Goal: Task Accomplishment & Management: Complete application form

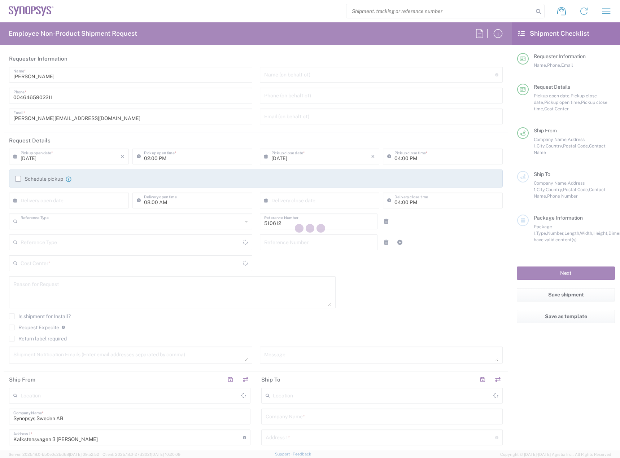
type input "Department"
type input "Delivered at Place"
type input "Sweden"
type input "SE80, SDG, HAPS, HW 510612"
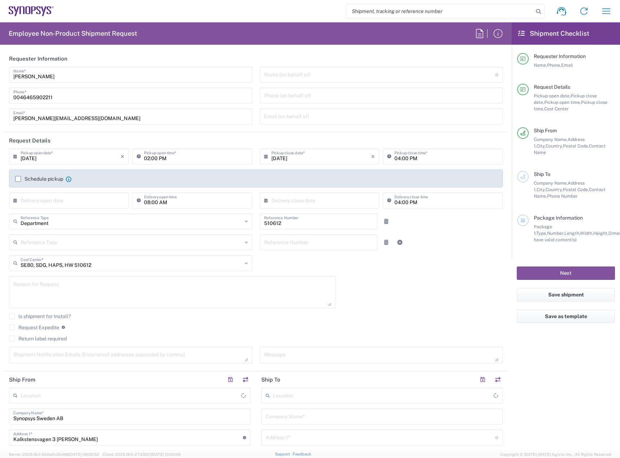
type input "Sweden"
type input "Lund SE80"
drag, startPoint x: 92, startPoint y: 157, endPoint x: 101, endPoint y: 183, distance: 27.8
click at [94, 155] on input "09/09/2025" at bounding box center [71, 156] width 100 height 13
click at [71, 203] on span "10" at bounding box center [70, 201] width 11 height 10
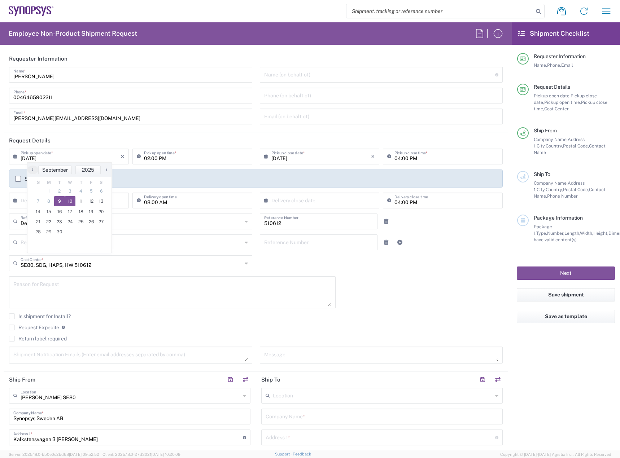
type input "09/10/2025"
click at [290, 159] on input "09/10/2025" at bounding box center [321, 156] width 100 height 13
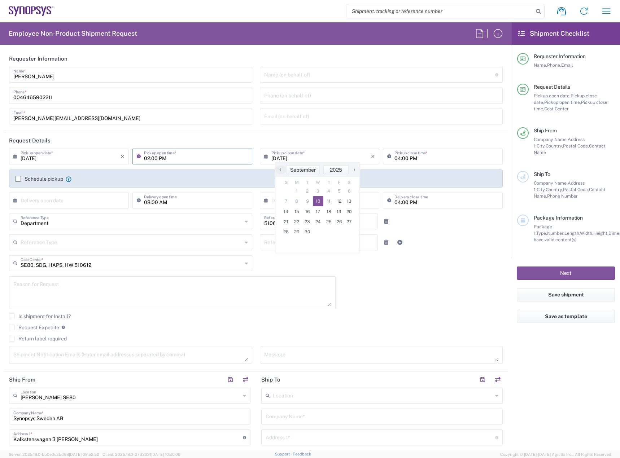
click at [149, 158] on input "02:00 PM" at bounding box center [196, 156] width 104 height 13
click at [158, 161] on input "09:00 PM" at bounding box center [196, 156] width 104 height 13
type input "09:00 AM"
click at [394, 157] on input "04:00 PM" at bounding box center [446, 156] width 104 height 13
type input "03:00 PM"
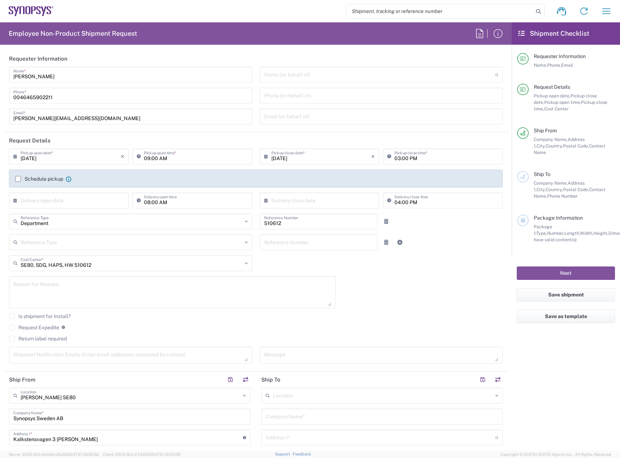
click at [24, 178] on label "Schedule pickup" at bounding box center [39, 179] width 48 height 6
click at [18, 179] on input "Schedule pickup" at bounding box center [18, 179] width 0 height 0
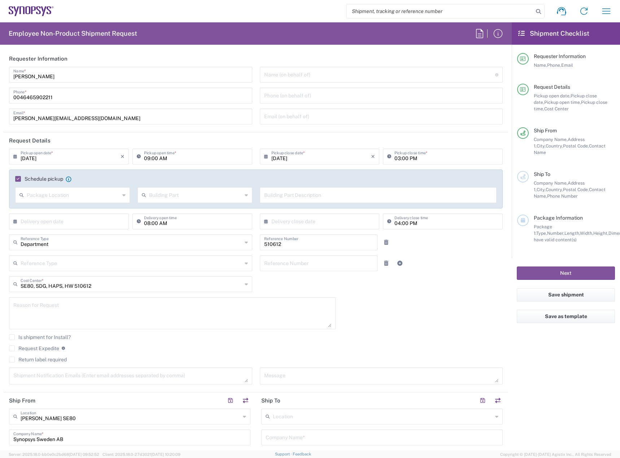
scroll to position [144, 0]
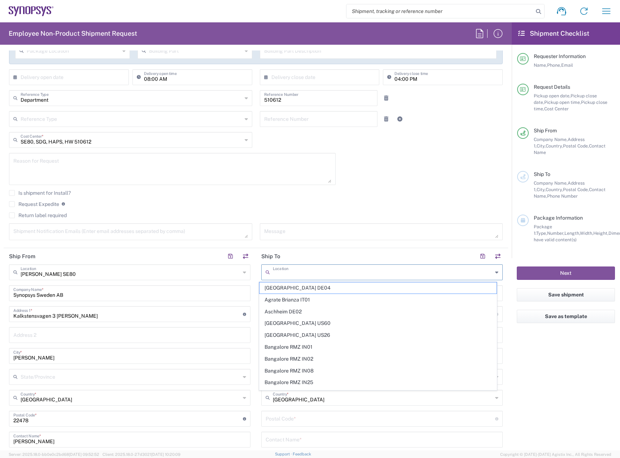
click at [318, 272] on input "text" at bounding box center [383, 271] width 220 height 13
click at [336, 273] on input "text" at bounding box center [383, 271] width 220 height 13
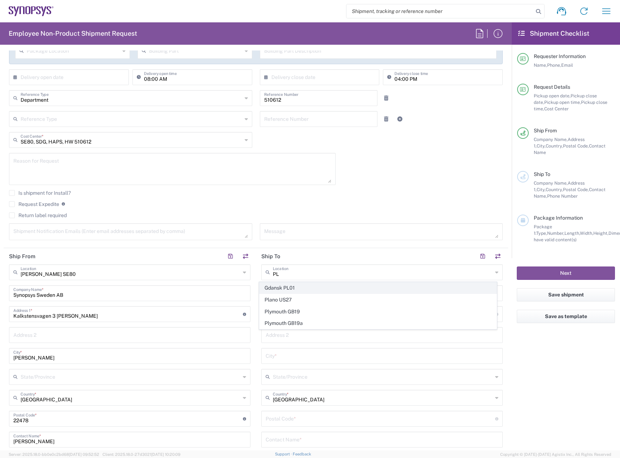
click at [336, 282] on span "Gdansk PL01" at bounding box center [377, 287] width 237 height 11
type input "Gdansk PL01"
type input "Synopsys Poland Sp.Z.o.o"
type input "Arkonska Business Park Ul"
type input "Arkonska 6/A4"
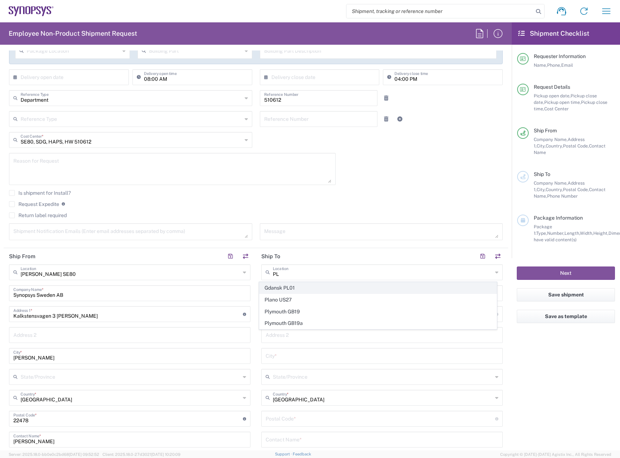
type input "Gdansk"
type input "Poland"
type input "80-387"
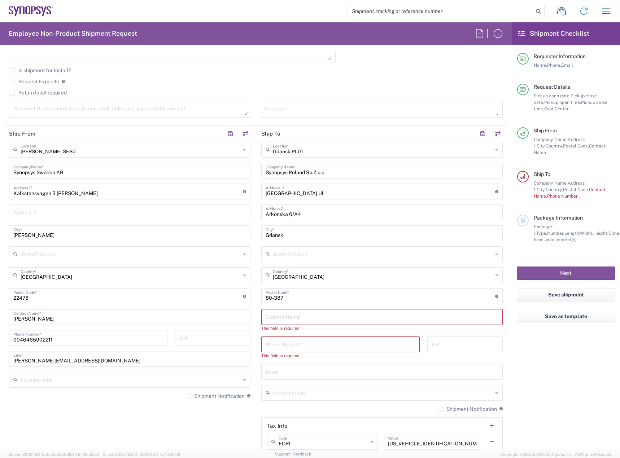
scroll to position [325, 0]
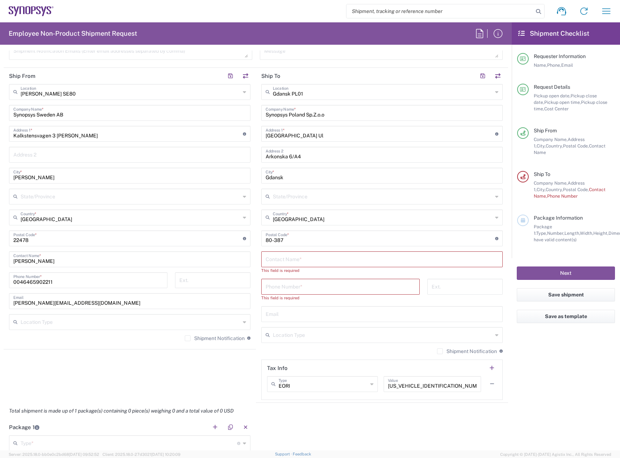
click at [305, 257] on input "text" at bounding box center [381, 258] width 233 height 13
paste input "Bartek Szefka"
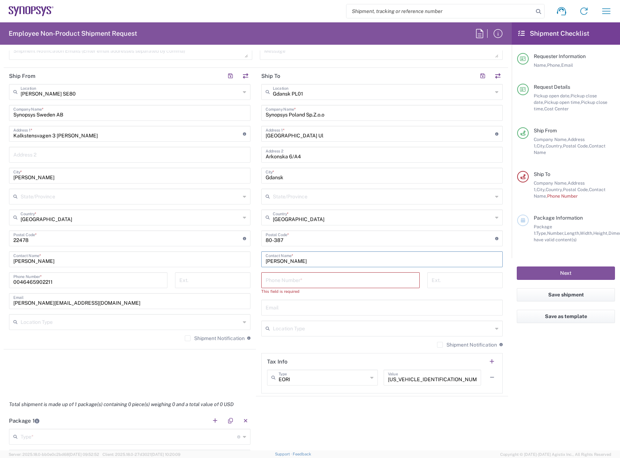
type input "Bartek Szefka"
drag, startPoint x: 325, startPoint y: 277, endPoint x: 323, endPoint y: 280, distance: 4.0
click at [323, 280] on input "tel" at bounding box center [340, 279] width 150 height 13
click at [349, 285] on input "tel" at bounding box center [340, 279] width 150 height 13
paste input "48-58-881-01-50"
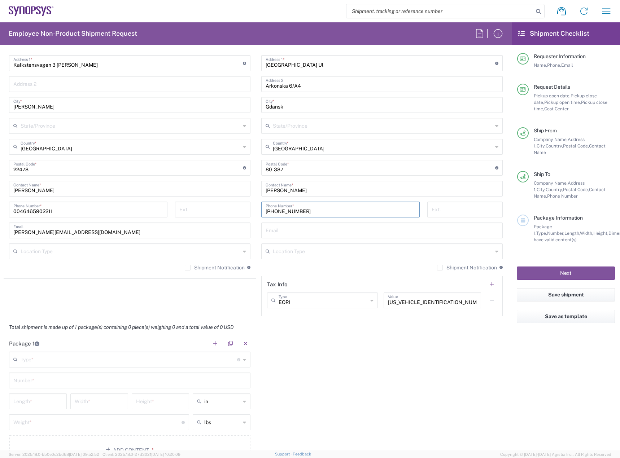
scroll to position [397, 0]
type input "+48588810150"
click at [296, 225] on input "text" at bounding box center [381, 228] width 233 height 13
click at [294, 237] on div "Gdansk PL01 Location Gdansk PL01 Aachen DE04 Agrate Brianza IT01 Aschheim DE02 …" at bounding box center [381, 163] width 241 height 303
click at [297, 230] on input "text" at bounding box center [381, 228] width 233 height 13
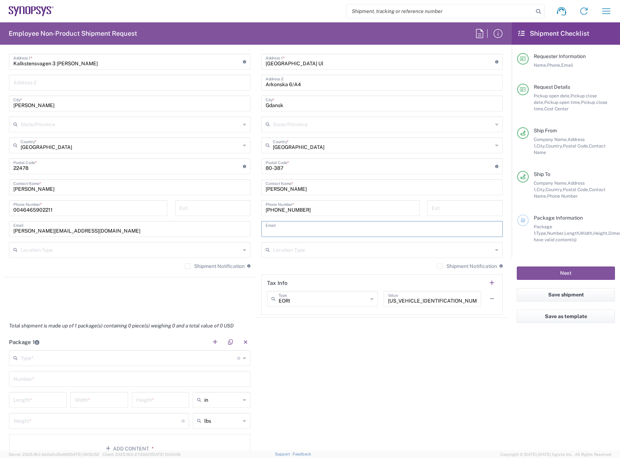
paste input "bartek@synopsys.com"
click at [273, 232] on input "bartek@synopsys.com" at bounding box center [381, 228] width 233 height 13
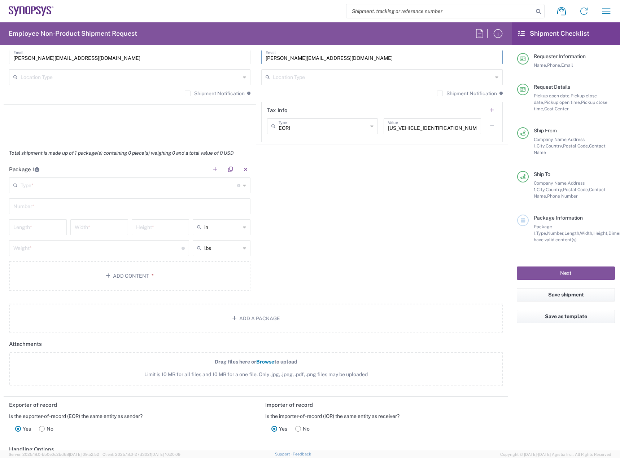
scroll to position [577, 0]
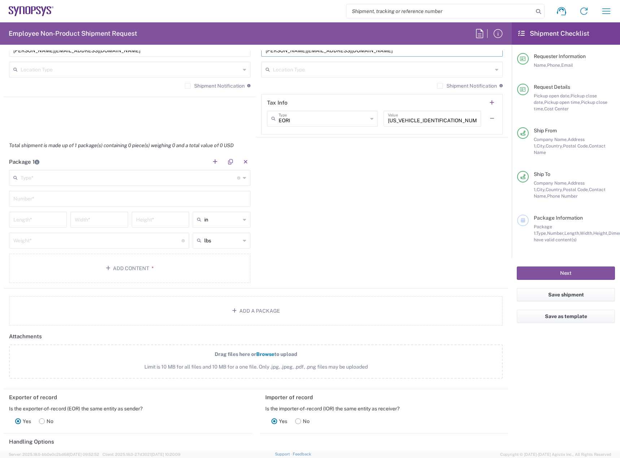
type input "bartek@synopsys.com"
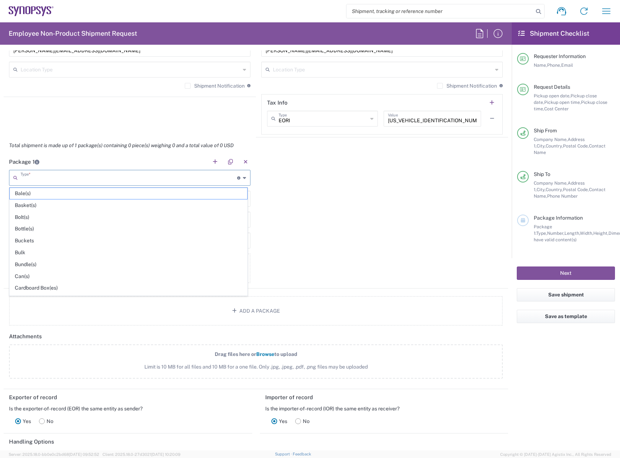
click at [183, 175] on input "text" at bounding box center [129, 177] width 216 height 13
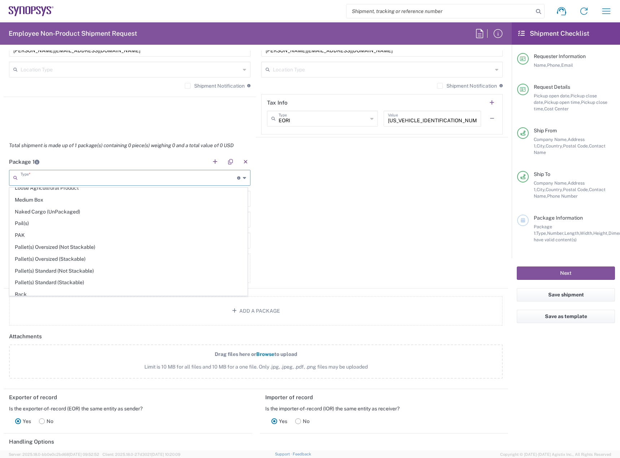
scroll to position [341, 0]
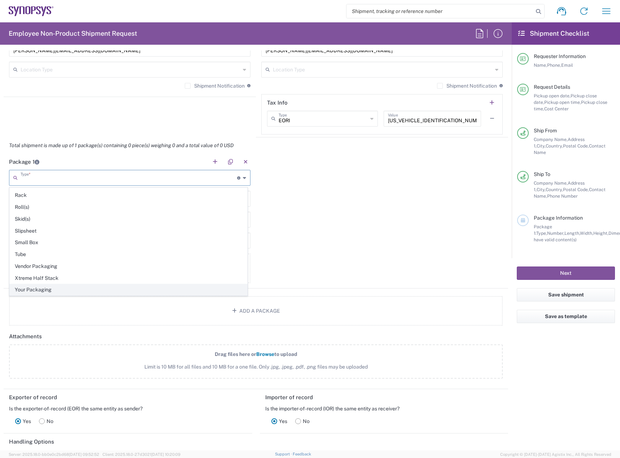
click at [144, 289] on span "Your Packaging" at bounding box center [128, 289] width 237 height 11
type input "Your Packaging"
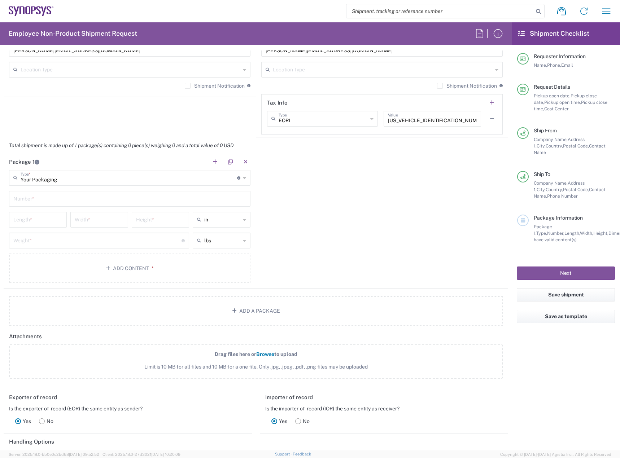
click at [129, 203] on input "text" at bounding box center [129, 198] width 233 height 13
type input "1"
click at [225, 213] on div "in" at bounding box center [222, 220] width 58 height 16
click at [223, 244] on span "cm" at bounding box center [220, 247] width 56 height 11
type input "cm"
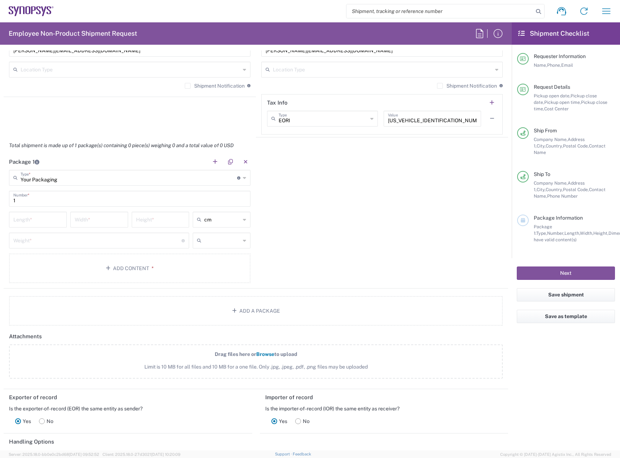
click at [223, 243] on input "text" at bounding box center [222, 241] width 36 height 12
click at [213, 268] on span "kgs" at bounding box center [220, 268] width 56 height 11
type input "kgs"
click at [30, 221] on input "number" at bounding box center [37, 219] width 49 height 13
type input "15.5"
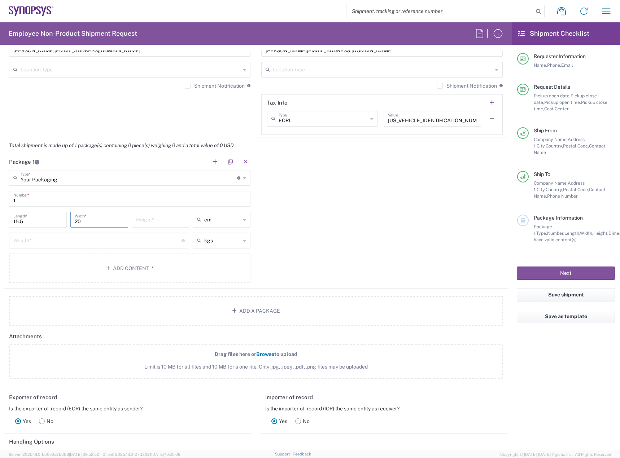
type input "20"
type input "6.5"
click at [50, 238] on input "number" at bounding box center [97, 240] width 168 height 13
type input "0.2"
click at [79, 260] on button "Add Content *" at bounding box center [129, 269] width 241 height 30
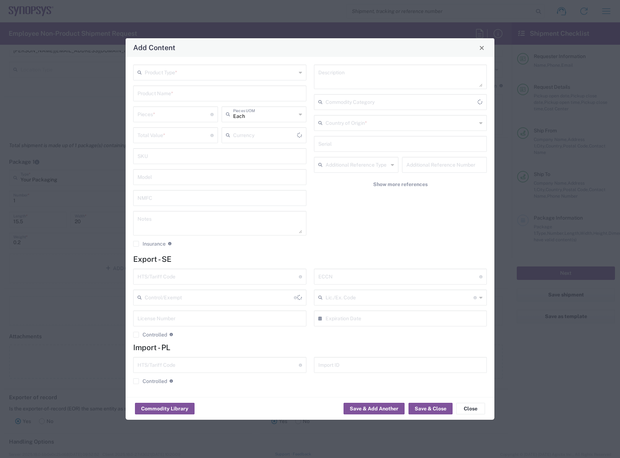
type input "US Dollar"
click at [228, 79] on div "Product Type *" at bounding box center [219, 73] width 173 height 16
click at [218, 97] on span "General Commodity" at bounding box center [220, 99] width 172 height 11
type input "General Commodity"
click at [179, 101] on div "Product Name *" at bounding box center [219, 93] width 173 height 16
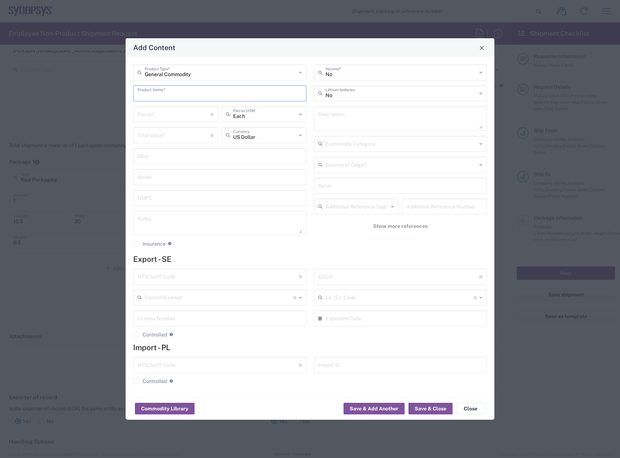
click at [183, 96] on input "text" at bounding box center [219, 93] width 164 height 13
paste input "HT4_HT3, Cable Assembly, 100cm, BLACK/GREEN, 50ohms, 34AWG"
drag, startPoint x: 154, startPoint y: 97, endPoint x: 147, endPoint y: 98, distance: 7.0
click at [132, 98] on div "General Commodity Product Type * HT4_HT3, Cable Assembly, 100cm, BLACK/GREEN, 5…" at bounding box center [219, 159] width 181 height 188
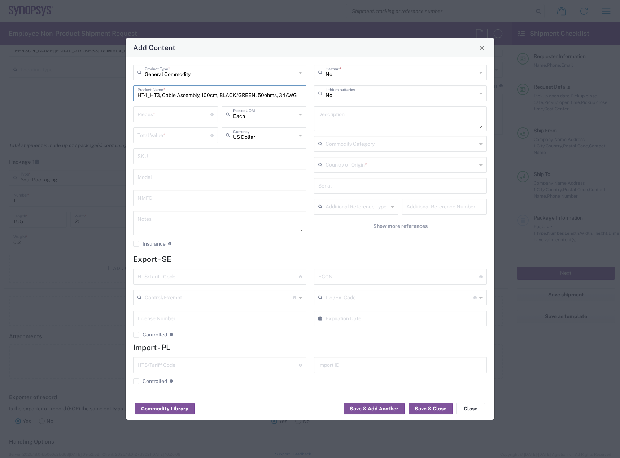
click at [149, 98] on input "HT4_HT3, Cable Assembly, 100cm, BLACK/GREEN, 50ohms, 34AWG" at bounding box center [219, 93] width 164 height 13
click at [148, 96] on input "HT4_HT3, Cable Assembly, 100cm, BLACK/GREEN, 50ohms, 34AWG" at bounding box center [219, 93] width 164 height 13
type input "HT4_HT3, Cable Assembly, 100cm, BLACK/GREEN, 50ohms, 34AWG"
click at [163, 113] on input "number" at bounding box center [173, 113] width 73 height 13
type input "1"
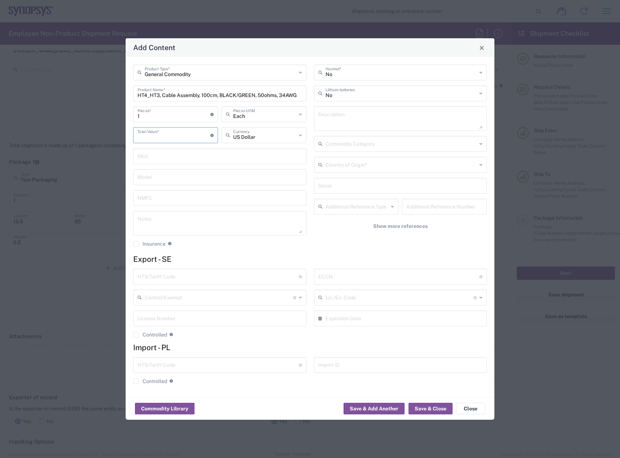
click at [161, 135] on input "number" at bounding box center [173, 134] width 73 height 13
type input "500"
click at [356, 172] on div "Country of Origin *" at bounding box center [400, 165] width 173 height 16
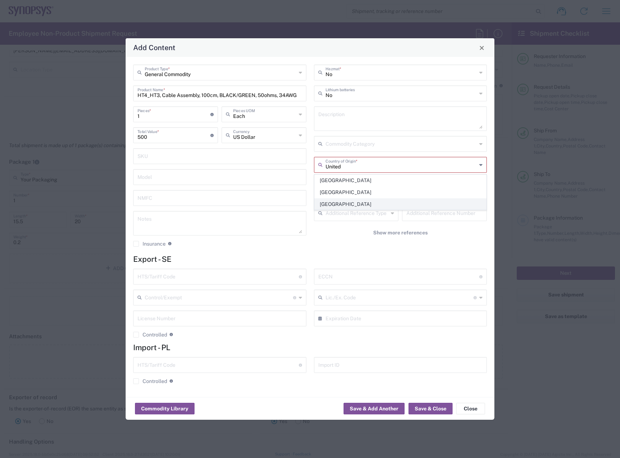
click at [337, 203] on span "United States" at bounding box center [400, 204] width 172 height 11
type input "United States"
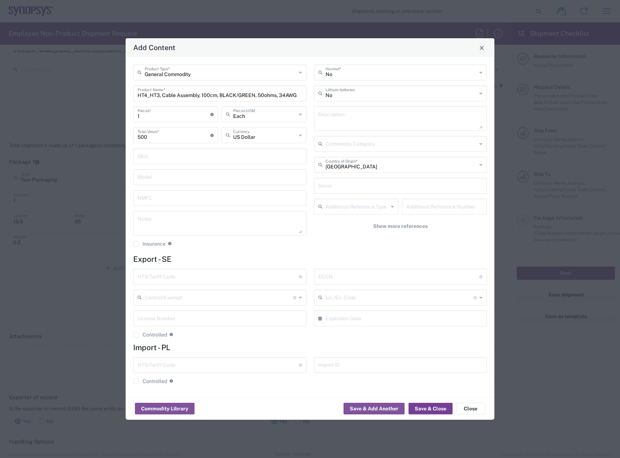
click at [436, 404] on button "Save & Close" at bounding box center [430, 409] width 44 height 12
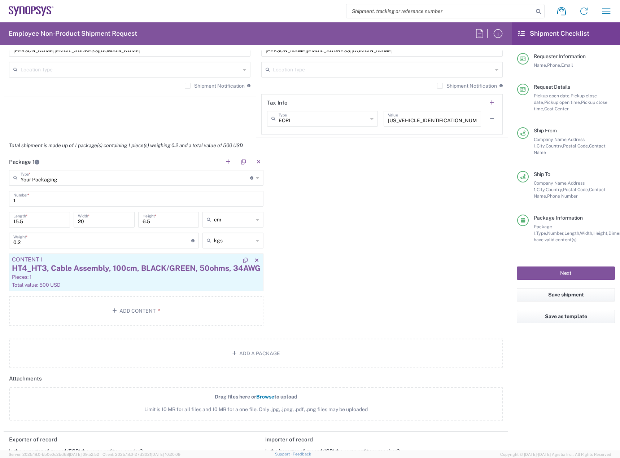
click at [131, 277] on div "Pieces: 1" at bounding box center [136, 277] width 248 height 6
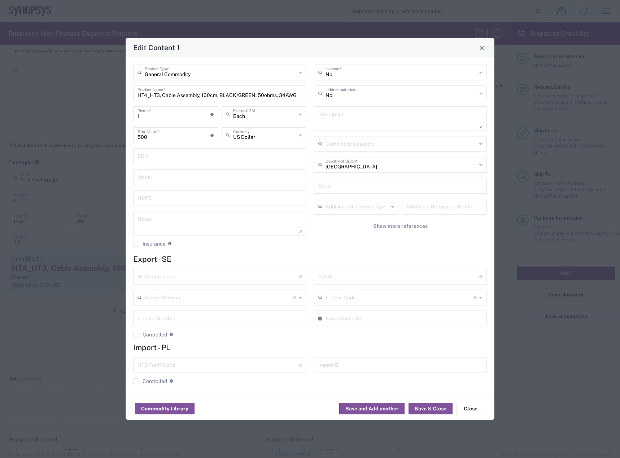
click at [263, 277] on input "text" at bounding box center [217, 276] width 161 height 13
type input "8544.42.9000"
click at [347, 272] on input "text" at bounding box center [398, 276] width 161 height 13
type input "E"
type input "EAR99"
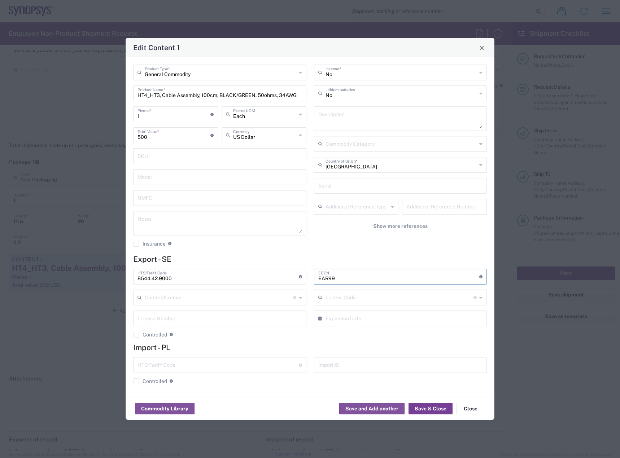
click at [418, 408] on button "Save & Close" at bounding box center [430, 409] width 44 height 12
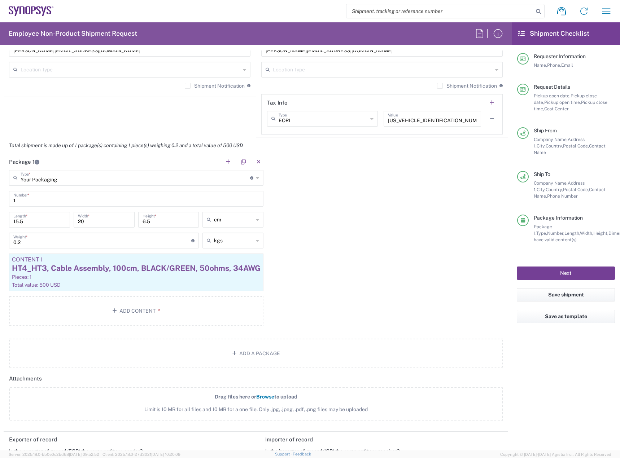
click at [560, 267] on button "Next" at bounding box center [565, 273] width 98 height 13
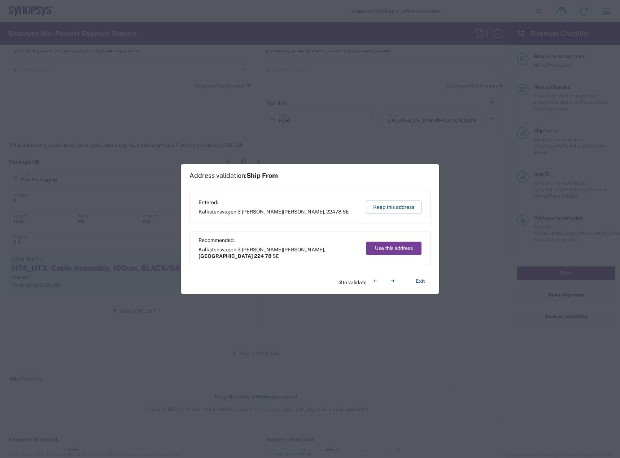
click at [410, 248] on button "Use this address" at bounding box center [394, 248] width 56 height 13
click at [409, 250] on button "Use this address" at bounding box center [394, 248] width 56 height 13
type input "Skåne län"
type input "224 78"
type input "Gdańsk"
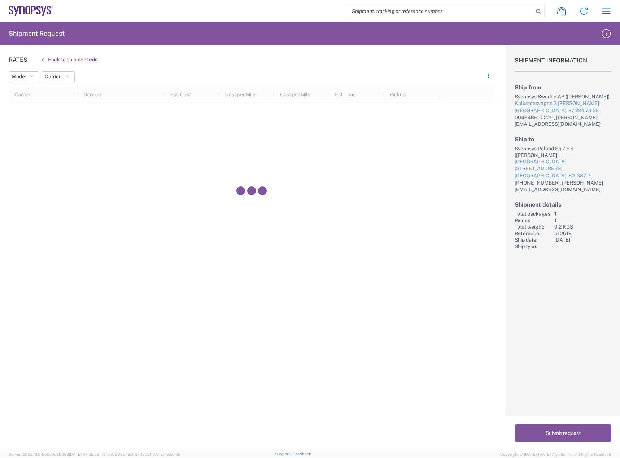
drag, startPoint x: 355, startPoint y: 221, endPoint x: 345, endPoint y: 234, distance: 16.2
click at [354, 221] on div at bounding box center [251, 191] width 485 height 209
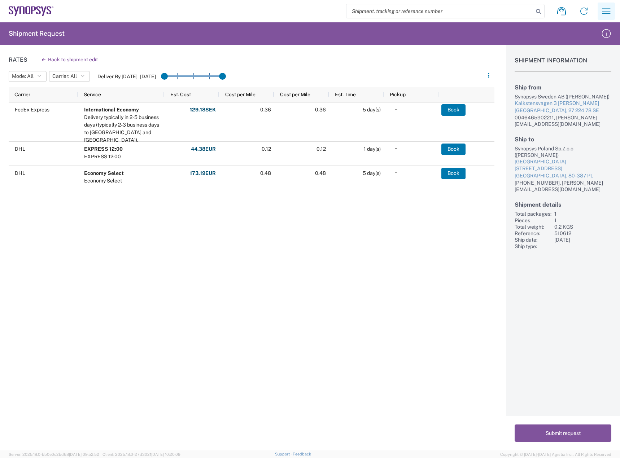
click at [601, 11] on icon "button" at bounding box center [606, 11] width 12 height 12
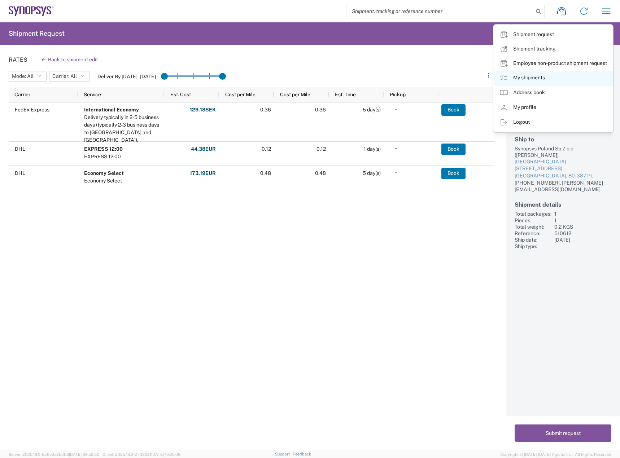
click at [548, 76] on link "My shipments" at bounding box center [552, 78] width 119 height 14
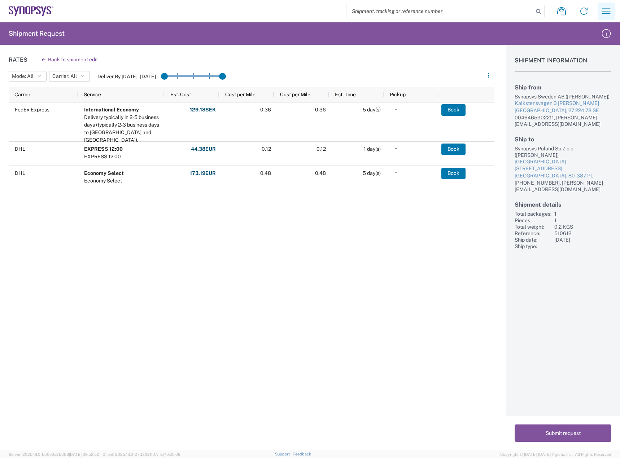
click at [609, 19] on button "button" at bounding box center [605, 11] width 17 height 17
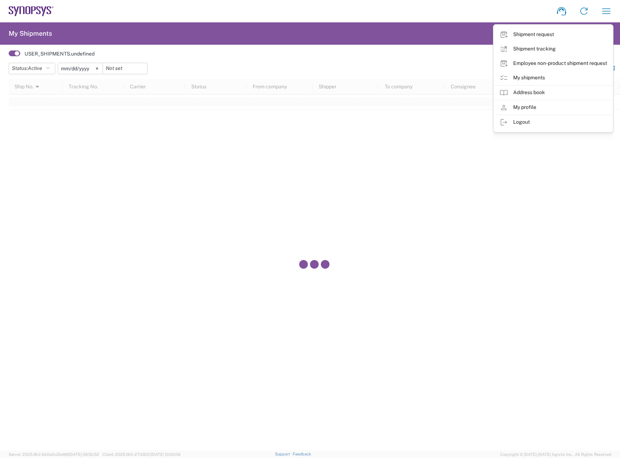
click at [390, 32] on agx-form-header "My Shipments" at bounding box center [310, 33] width 620 height 22
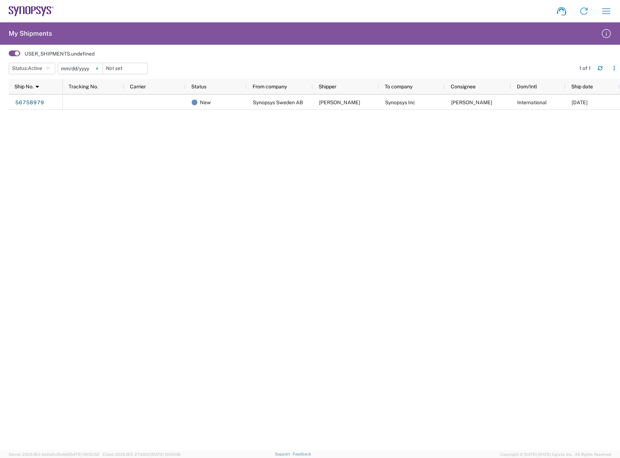
click at [101, 67] on svg-icon at bounding box center [97, 68] width 11 height 11
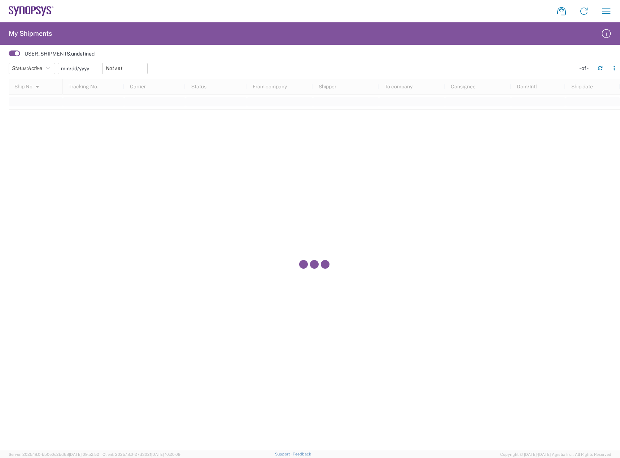
click at [86, 71] on input "date" at bounding box center [80, 68] width 44 height 11
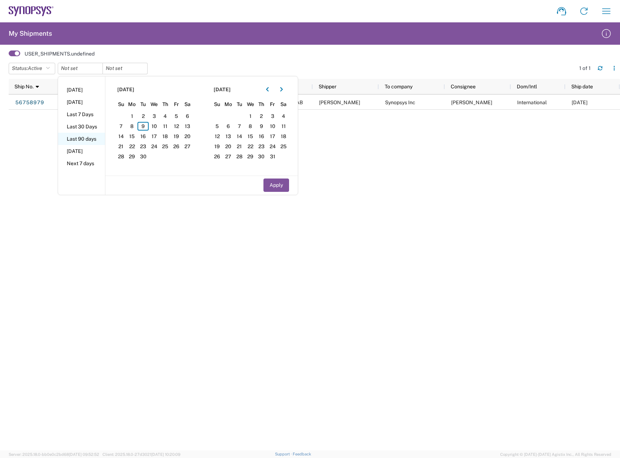
click at [76, 141] on li "Last 90 days" at bounding box center [81, 139] width 47 height 12
type input "2025-06-12"
type input "2025-09-09"
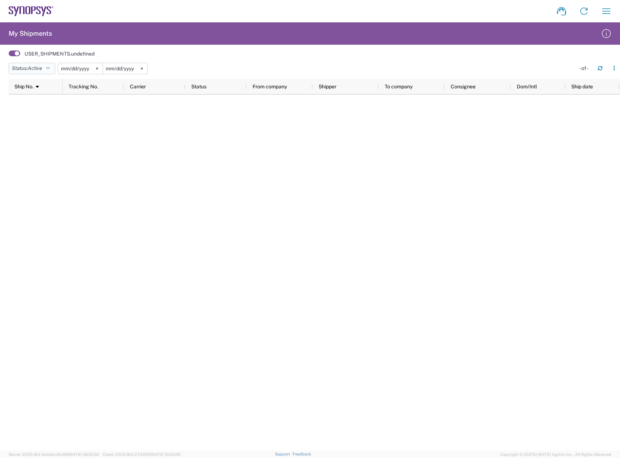
click at [48, 63] on button "Status: Active" at bounding box center [32, 69] width 47 height 12
click at [27, 108] on span "All" at bounding box center [51, 106] width 84 height 11
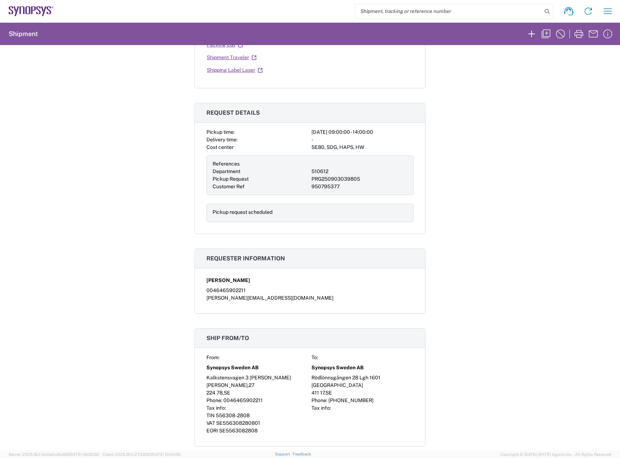
scroll to position [397, 0]
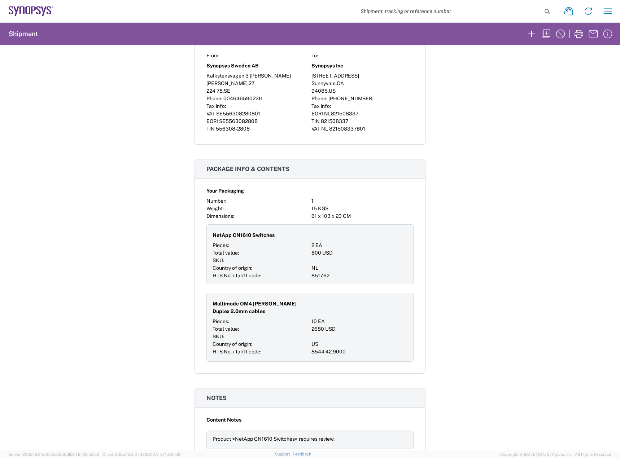
scroll to position [505, 0]
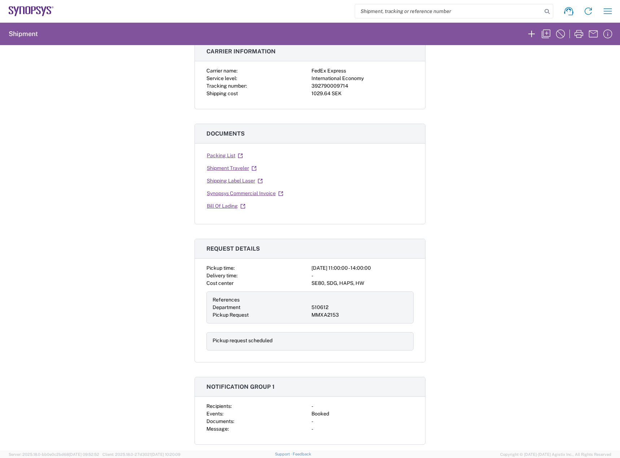
scroll to position [341, 0]
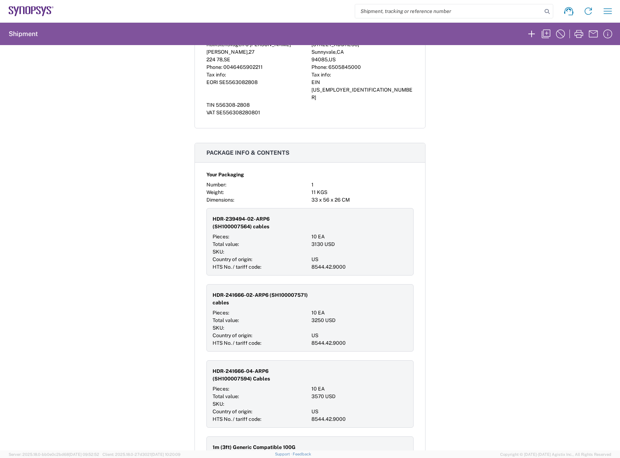
scroll to position [505, 0]
